Goal: Task Accomplishment & Management: Use online tool/utility

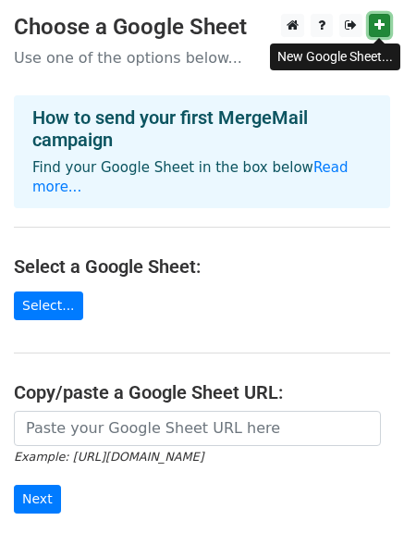
click at [376, 28] on icon at bounding box center [380, 24] width 10 height 13
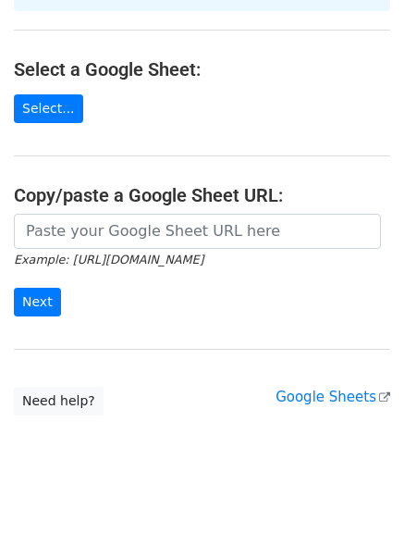
scroll to position [208, 0]
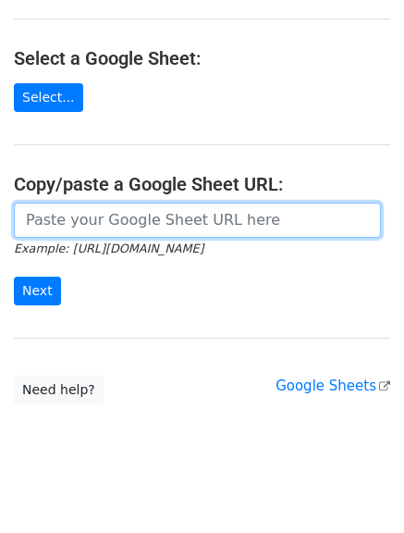
click at [203, 203] on input "url" at bounding box center [197, 220] width 367 height 35
paste input "https://docs.google.com/spreadsheets/d/1BDjgPXZws4-m3Rpy5CoF42CzD4yKEcnTs87GY3p…"
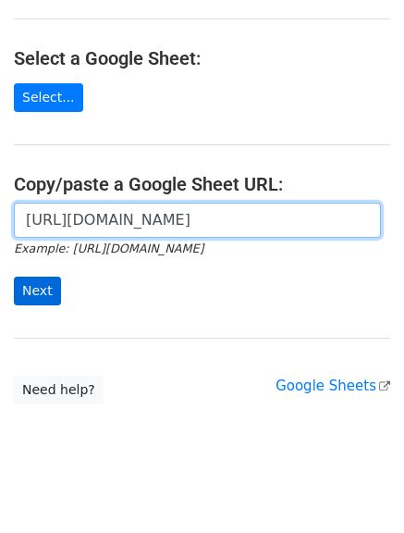
type input "https://docs.google.com/spreadsheets/d/1BDjgPXZws4-m3Rpy5CoF42CzD4yKEcnTs87GY3p…"
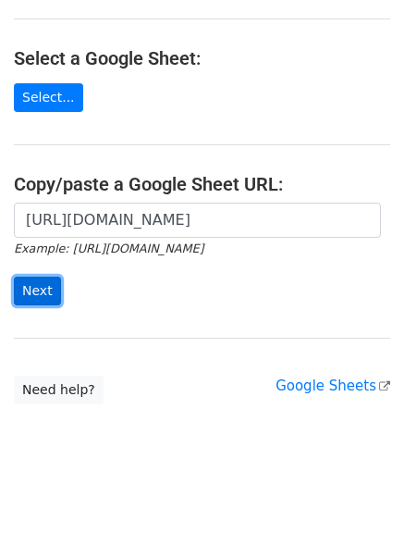
click at [31, 277] on input "Next" at bounding box center [37, 291] width 47 height 29
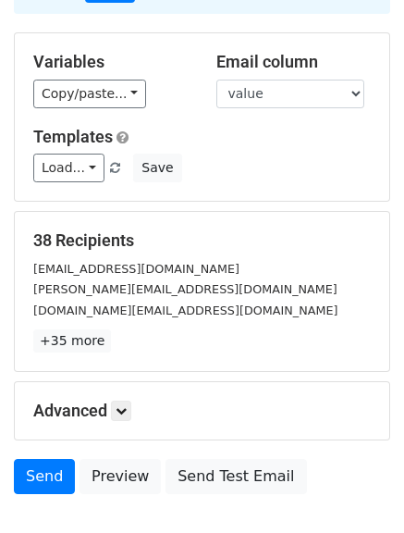
scroll to position [259, 0]
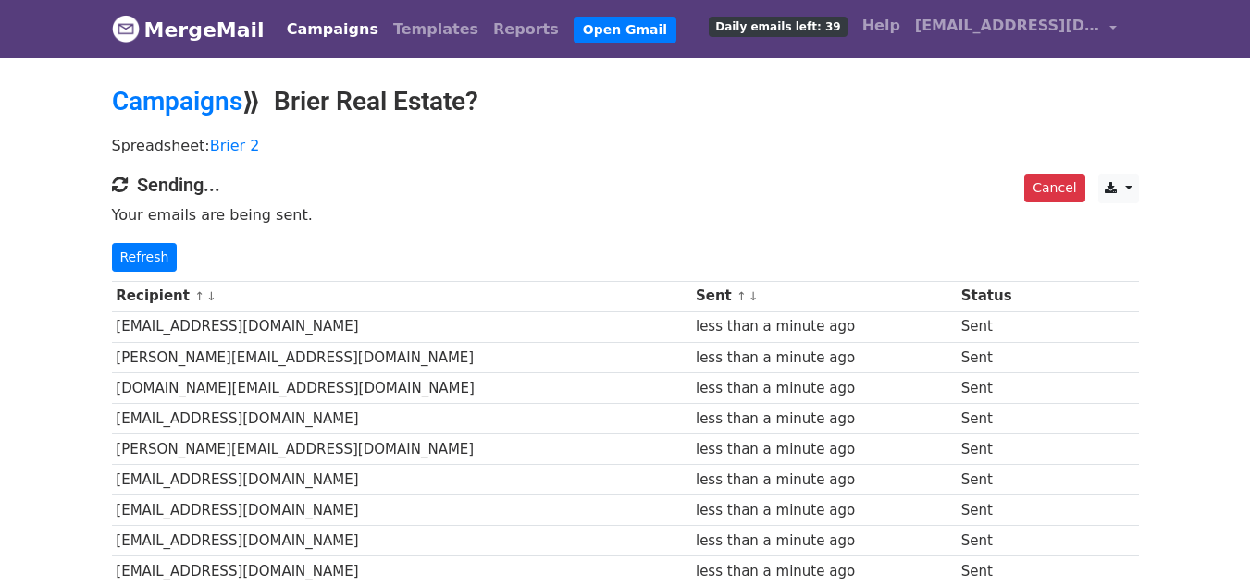
drag, startPoint x: 1254, startPoint y: 123, endPoint x: 1245, endPoint y: 72, distance: 51.7
click at [152, 261] on link "Refresh" at bounding box center [145, 257] width 66 height 29
click at [128, 260] on link "Refresh" at bounding box center [145, 257] width 66 height 29
click at [130, 256] on link "Refresh" at bounding box center [145, 257] width 66 height 29
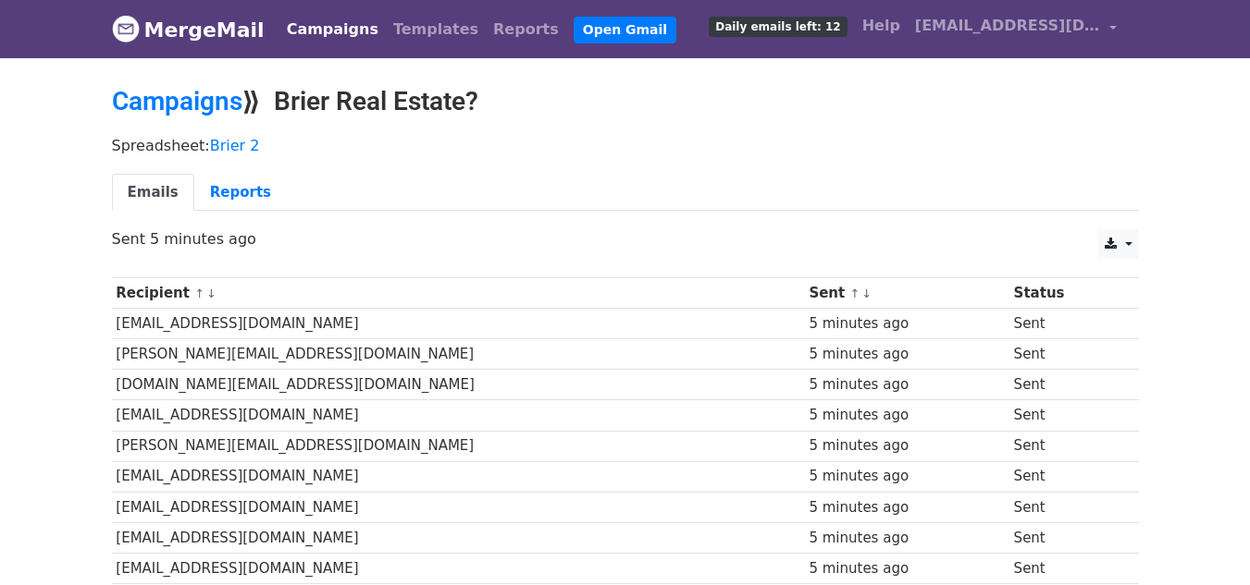
drag, startPoint x: 1255, startPoint y: 111, endPoint x: 1262, endPoint y: 76, distance: 35.9
